Goal: Task Accomplishment & Management: Use online tool/utility

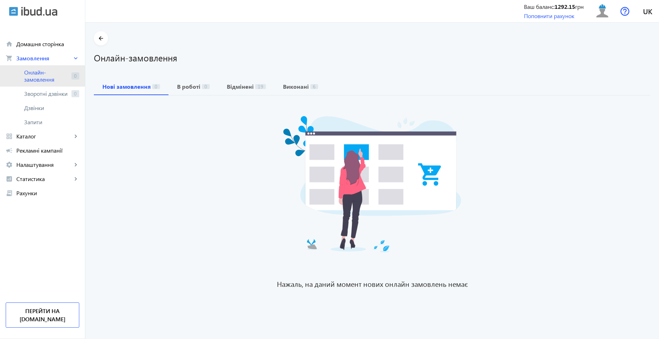
click at [58, 77] on span "Онлайн-замовлення" at bounding box center [46, 76] width 44 height 14
click at [47, 75] on span "Онлайн-замовлення" at bounding box center [46, 76] width 44 height 14
click at [45, 75] on span "Онлайн-замовлення" at bounding box center [46, 76] width 44 height 14
click at [43, 71] on span "Онлайн-замовлення" at bounding box center [46, 76] width 44 height 14
click at [38, 68] on link "Онлайн-замовлення 0" at bounding box center [42, 75] width 85 height 21
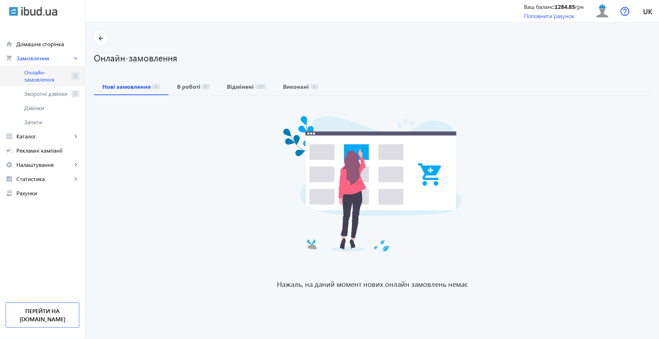
click at [45, 80] on span "Онлайн-замовлення" at bounding box center [46, 76] width 44 height 14
